Goal: Transaction & Acquisition: Purchase product/service

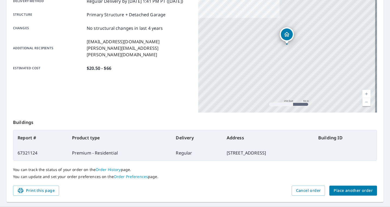
scroll to position [112, 0]
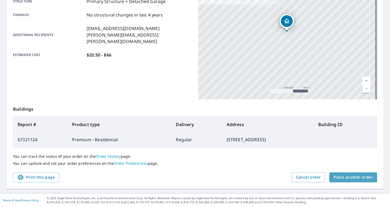
click at [336, 175] on span "Place another order" at bounding box center [352, 177] width 39 height 7
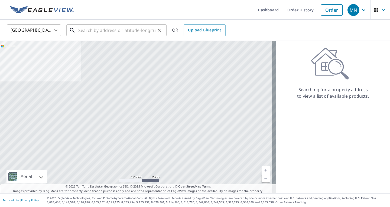
click at [106, 36] on div "​" at bounding box center [116, 30] width 100 height 12
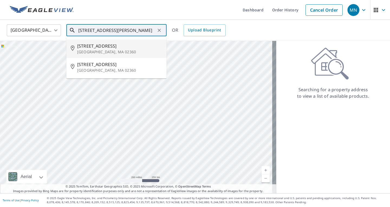
click at [102, 44] on span "[STREET_ADDRESS]" at bounding box center [119, 46] width 85 height 6
type input "[STREET_ADDRESS]"
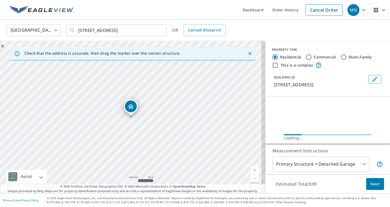
click at [370, 185] on span "Next" at bounding box center [374, 184] width 9 height 7
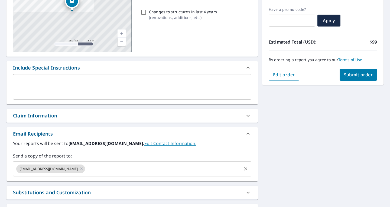
scroll to position [135, 0]
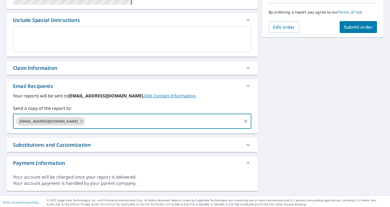
click at [105, 118] on input "text" at bounding box center [163, 121] width 155 height 10
type input "[PERSON_NAME][EMAIL_ADDRESS][PERSON_NAME][DOMAIN_NAME]"
click at [343, 30] on button "Submit order" at bounding box center [358, 27] width 38 height 12
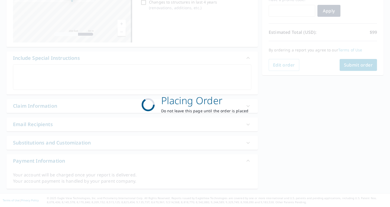
scroll to position [97, 0]
